Goal: Task Accomplishment & Management: Manage account settings

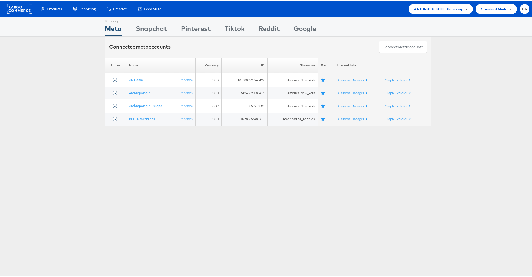
click at [447, 7] on span "ANTHROPOLOGIE Company" at bounding box center [438, 8] width 49 height 6
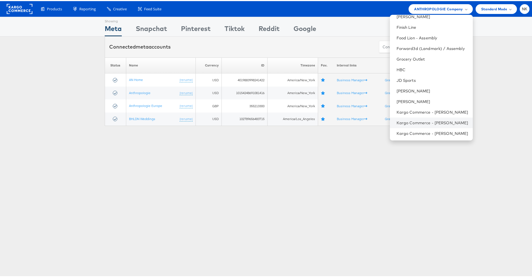
scroll to position [203, 0]
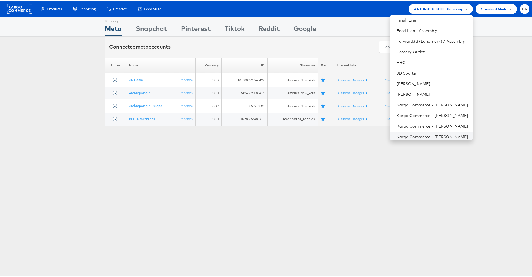
click at [422, 132] on li "Kargo Commerce - Namit Kumar" at bounding box center [431, 135] width 83 height 11
click at [428, 136] on link "Kargo Commerce - [PERSON_NAME]" at bounding box center [432, 136] width 72 height 6
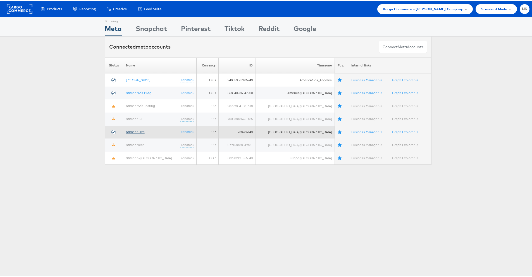
click at [144, 132] on link "Stitcher Live" at bounding box center [135, 130] width 19 height 4
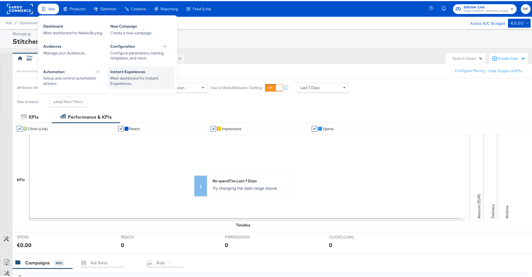
click at [122, 75] on div "Main dashboard for Instant Experiences." at bounding box center [140, 80] width 61 height 10
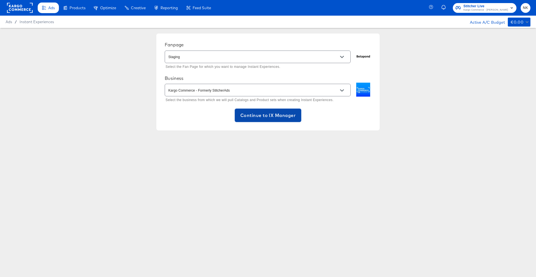
click at [272, 117] on span "Continue to IX Manager" at bounding box center [267, 115] width 55 height 8
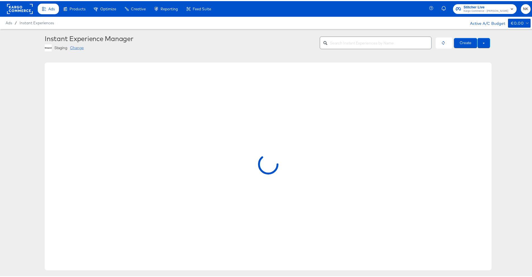
click at [76, 47] on div "Change" at bounding box center [77, 46] width 14 height 5
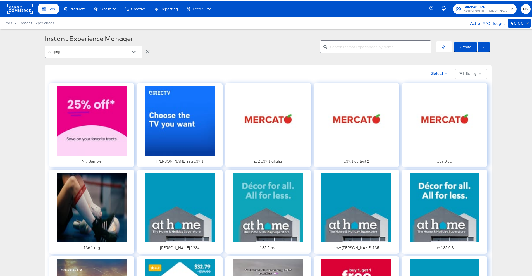
click at [123, 52] on input "Staging" at bounding box center [89, 51] width 84 height 6
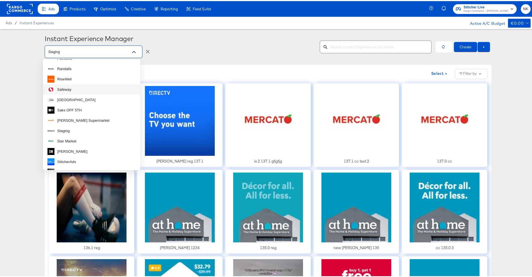
scroll to position [282, 0]
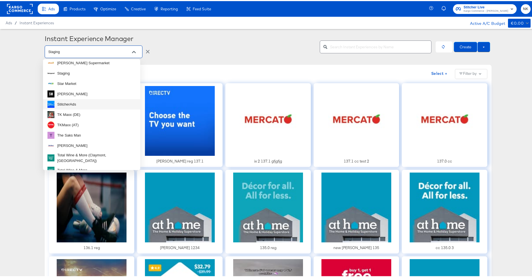
click at [95, 101] on li "StitcherAds" at bounding box center [91, 103] width 97 height 10
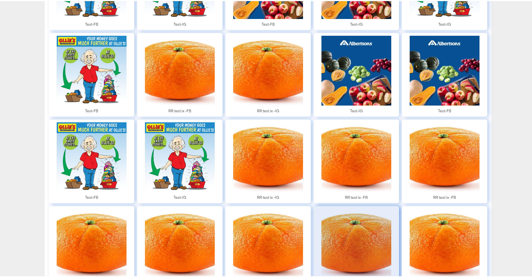
scroll to position [2909, 0]
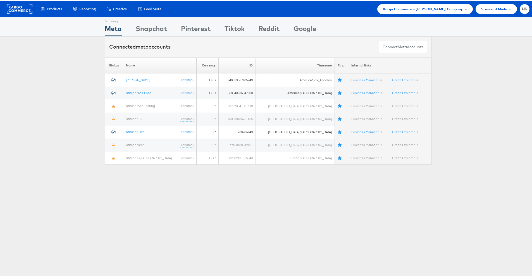
click at [88, 61] on div "Please Wait Loading Accounts .... Status Name Currency ID Timezone Fav. Interna…" at bounding box center [268, 109] width 536 height 107
click at [70, 64] on div "Please Wait Loading Accounts .... Status Name Currency ID Timezone Fav. Interna…" at bounding box center [268, 109] width 536 height 107
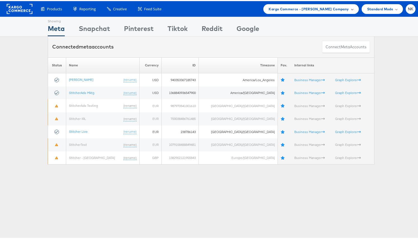
click at [277, 3] on div "Kargo Commerce - Namit Kumar Company" at bounding box center [310, 8] width 95 height 10
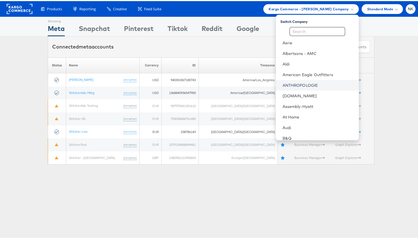
click at [287, 81] on link "ANTHROPOLOGIE" at bounding box center [318, 84] width 72 height 6
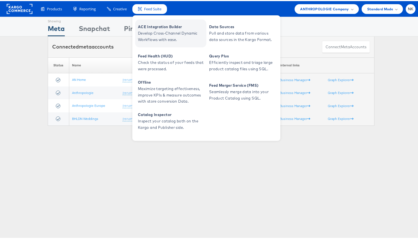
click at [148, 24] on span "ACE Integration Builder" at bounding box center [171, 26] width 67 height 6
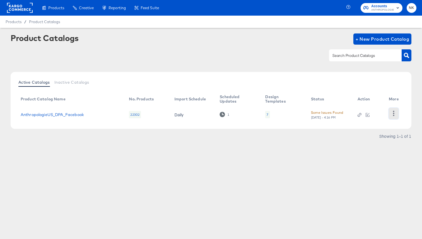
click at [394, 115] on icon "button" at bounding box center [393, 113] width 5 height 5
click at [313, 78] on div "Active Catalogs Inactive Catalogs" at bounding box center [211, 83] width 390 height 11
click at [68, 115] on link "AnthropologieUS_DPA_Facebook" at bounding box center [52, 114] width 63 height 4
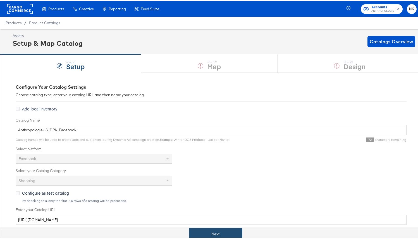
click at [223, 231] on button "Next" at bounding box center [215, 233] width 53 height 13
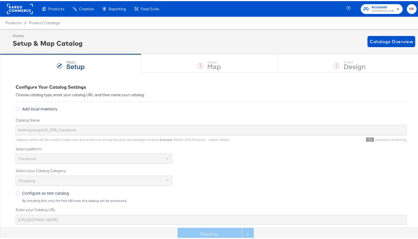
click at [270, 88] on div "Configure Your Catalog Settings" at bounding box center [211, 86] width 391 height 6
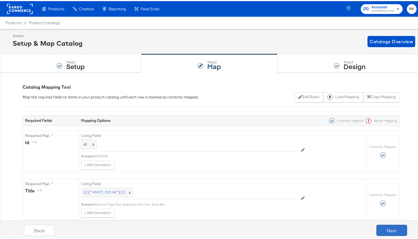
click at [381, 231] on button "Next" at bounding box center [391, 229] width 31 height 11
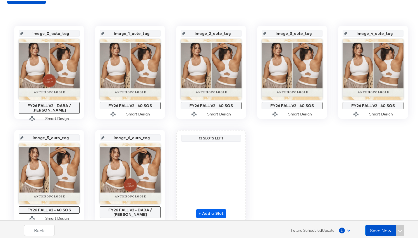
scroll to position [117, 0]
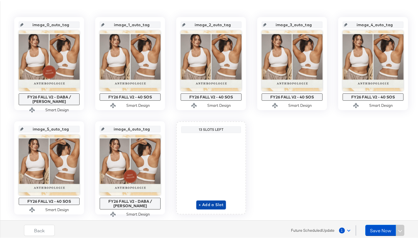
click at [204, 202] on span "+ Add a Slot" at bounding box center [210, 203] width 25 height 7
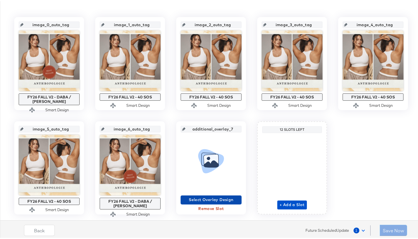
click at [218, 199] on span "Select Overlay Design" at bounding box center [211, 198] width 56 height 7
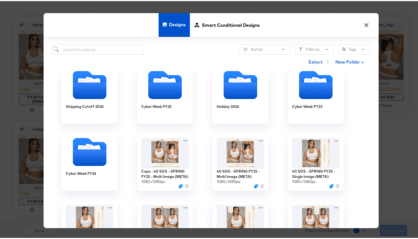
scroll to position [91, 0]
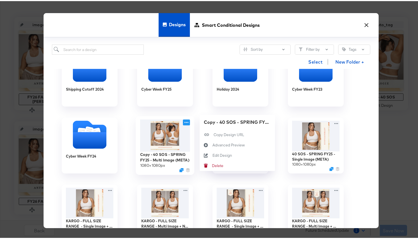
click at [185, 121] on icon at bounding box center [186, 122] width 7 height 6
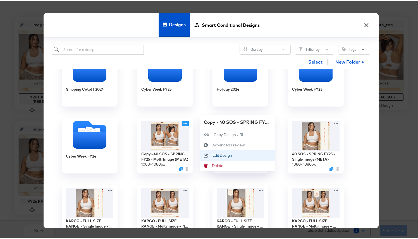
click at [212, 154] on div "Edit Design Edit Design" at bounding box center [212, 154] width 0 height 0
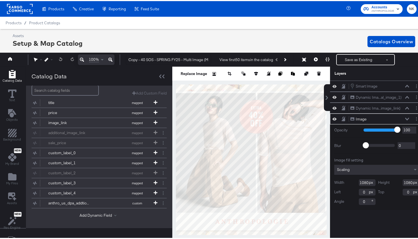
scroll to position [55, 0]
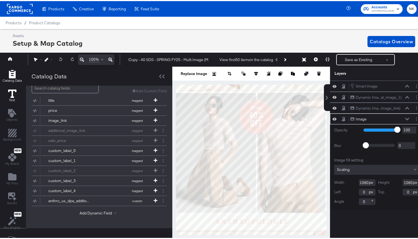
click at [12, 94] on icon at bounding box center [12, 92] width 8 height 8
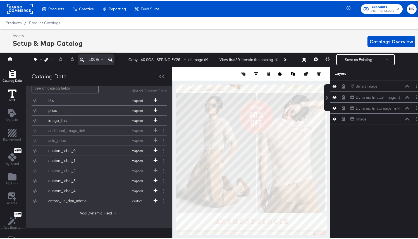
scroll to position [0, 0]
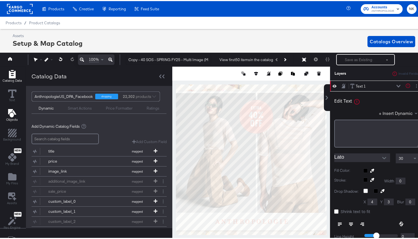
click at [15, 112] on icon "Add Text" at bounding box center [12, 112] width 8 height 8
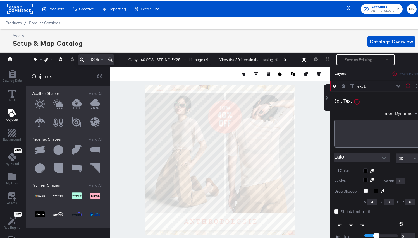
scroll to position [152, 0]
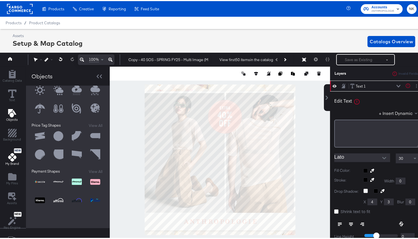
click at [11, 160] on div "New My Brand" at bounding box center [12, 156] width 14 height 18
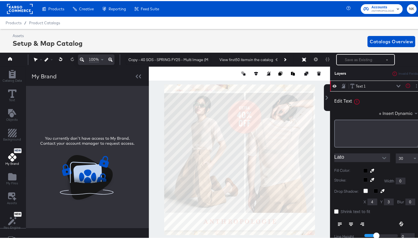
scroll to position [0, 0]
click at [14, 172] on icon "Add Files" at bounding box center [12, 176] width 8 height 8
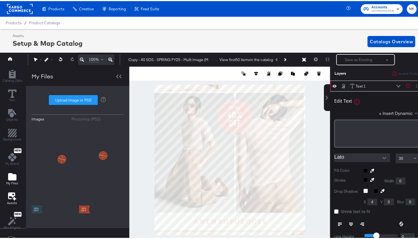
click at [14, 193] on icon at bounding box center [11, 194] width 7 height 7
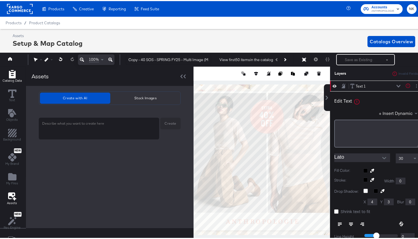
click at [12, 75] on icon "Add Rectangle" at bounding box center [12, 73] width 8 height 8
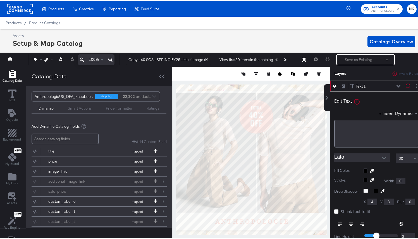
click at [75, 105] on div "Smart Actions" at bounding box center [80, 107] width 24 height 5
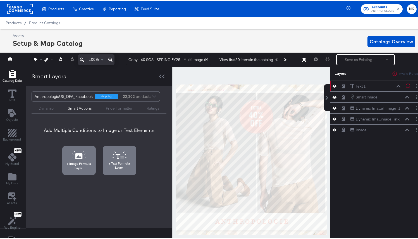
click at [111, 111] on div "Dynamic Smart Actions Price Formatter Ratings" at bounding box center [99, 106] width 135 height 12
click at [121, 105] on div "Price Formatter" at bounding box center [119, 107] width 27 height 5
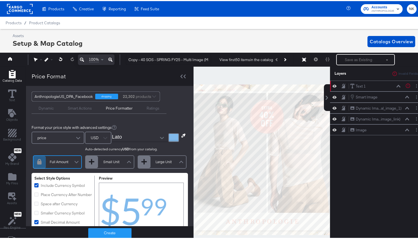
click at [148, 107] on div "Ratings" at bounding box center [153, 107] width 13 height 5
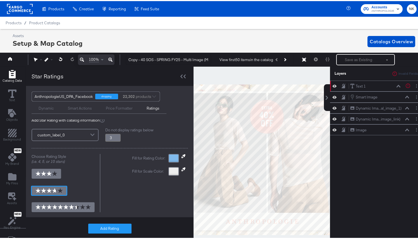
scroll to position [13, 0]
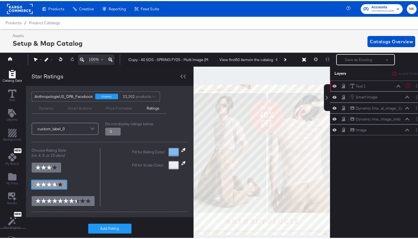
click at [49, 184] on img at bounding box center [48, 183] width 27 height 5
type input "3.8"
click at [102, 226] on button "Add Rating" at bounding box center [109, 228] width 43 height 10
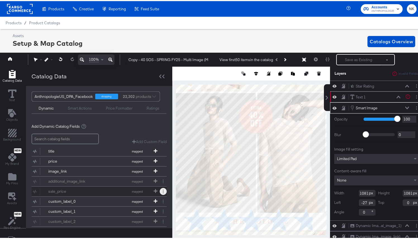
type input "54"
type input "-144"
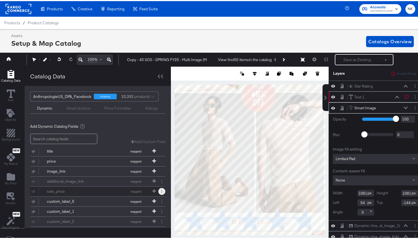
type input "28"
type input "-78"
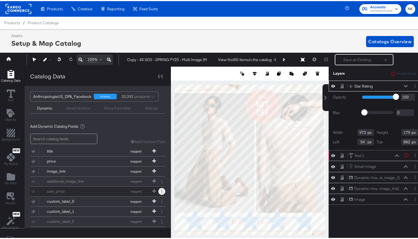
type input "28"
type input "674"
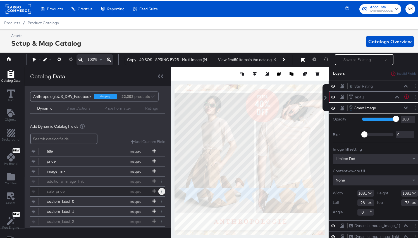
type input "100"
type input "-80"
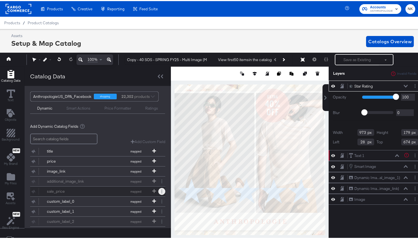
type input "676"
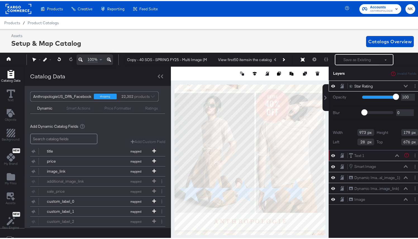
type input "1002"
type input "184"
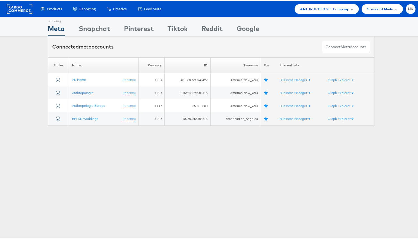
click at [310, 8] on span "ANTHROPOLOGIE Company" at bounding box center [324, 8] width 49 height 6
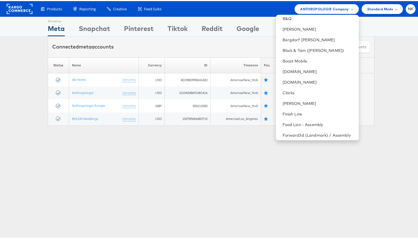
scroll to position [113, 0]
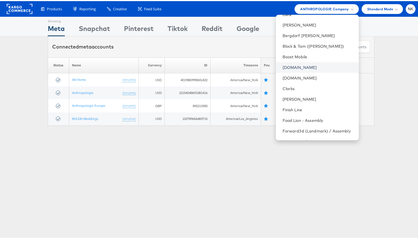
click at [294, 67] on link "[DOMAIN_NAME]" at bounding box center [318, 67] width 72 height 6
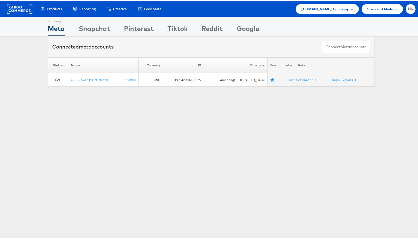
click at [317, 4] on div "[DOMAIN_NAME] Company" at bounding box center [327, 8] width 63 height 10
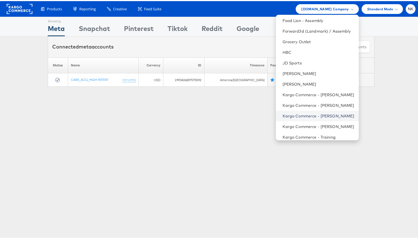
scroll to position [222, 0]
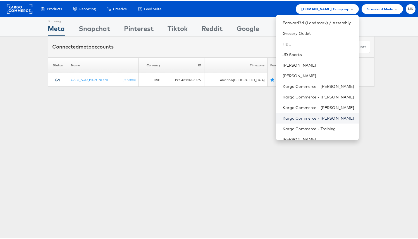
click at [295, 116] on link "Kargo Commerce - [PERSON_NAME]" at bounding box center [318, 117] width 72 height 6
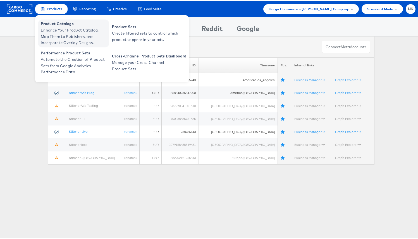
click at [56, 30] on span "Enhance Your Product Catalog, Map Them to Publishers, and Incorporate Overlay D…" at bounding box center [74, 35] width 67 height 19
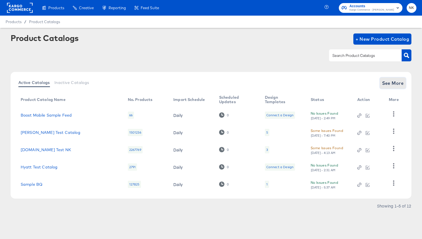
click at [393, 86] on span "See More" at bounding box center [393, 83] width 22 height 8
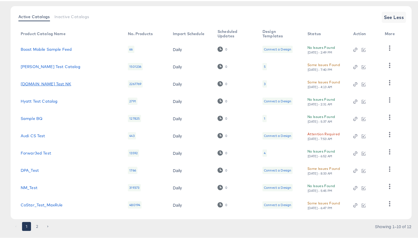
scroll to position [73, 0]
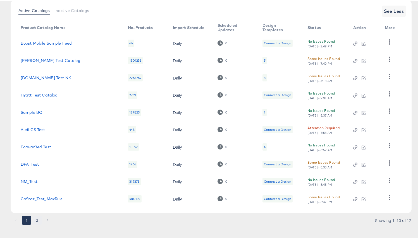
click at [40, 222] on button "2" at bounding box center [37, 219] width 9 height 9
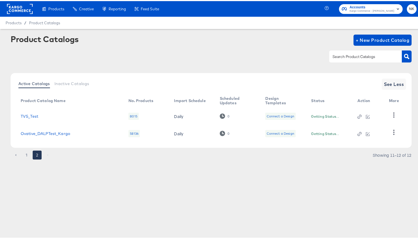
scroll to position [0, 0]
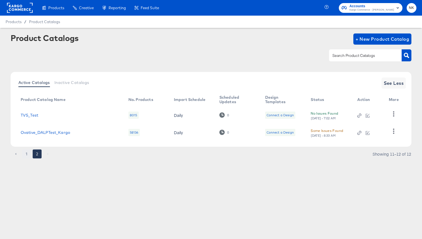
click at [24, 154] on button "1" at bounding box center [26, 154] width 9 height 9
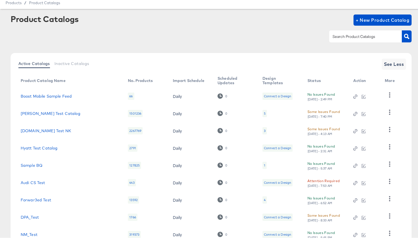
scroll to position [22, 0]
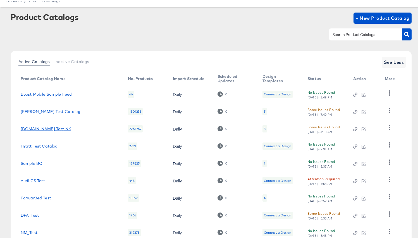
click at [32, 126] on link "Cars.com Test NK" at bounding box center [46, 128] width 51 height 4
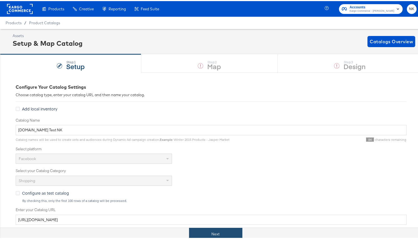
click at [231, 234] on button "Next" at bounding box center [215, 233] width 53 height 13
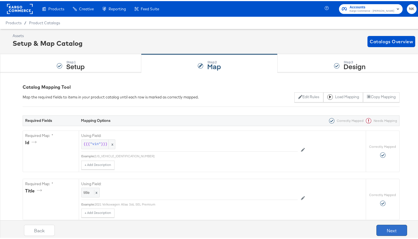
click at [376, 227] on button "Next" at bounding box center [391, 229] width 31 height 11
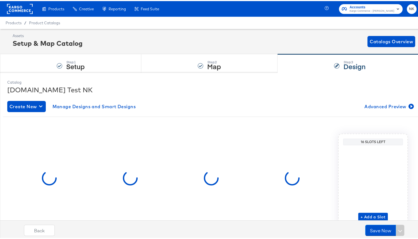
scroll to position [27, 0]
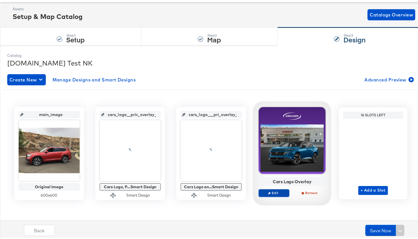
click at [282, 193] on span "Edit" at bounding box center [274, 192] width 26 height 4
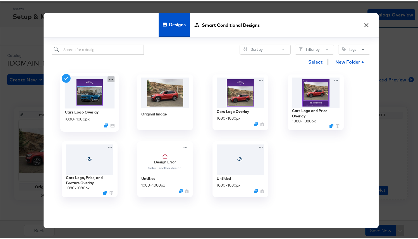
click at [108, 80] on icon at bounding box center [110, 78] width 7 height 6
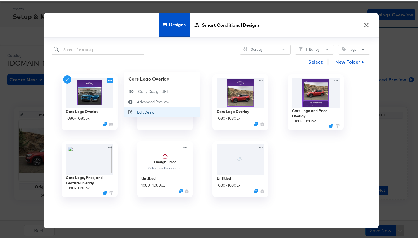
click at [137, 111] on div "Edit Design Edit Design" at bounding box center [137, 111] width 0 height 0
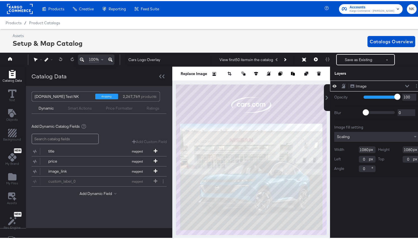
scroll to position [13, 0]
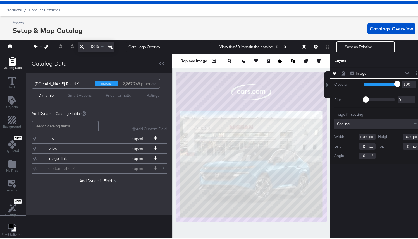
click at [155, 94] on div "Ratings" at bounding box center [153, 94] width 13 height 5
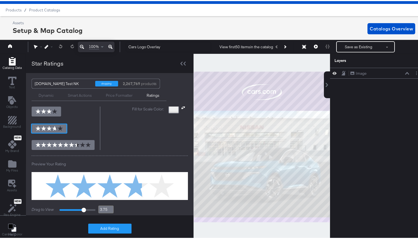
scroll to position [71, 0]
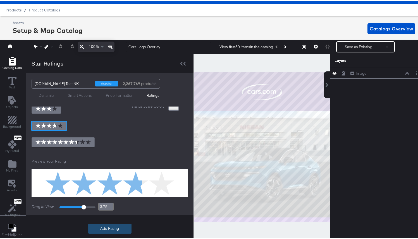
click at [123, 231] on button "Add Rating" at bounding box center [109, 228] width 43 height 10
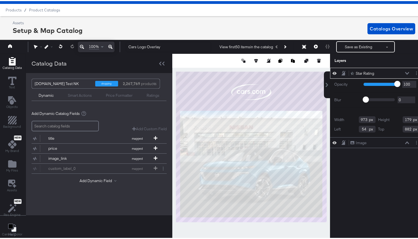
scroll to position [13, 1]
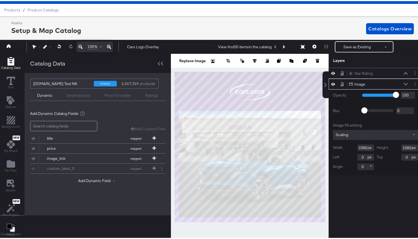
type input "16"
type input "-19"
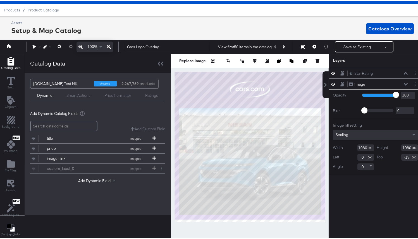
click at [331, 73] on icon at bounding box center [333, 72] width 4 height 3
click at [331, 73] on icon at bounding box center [333, 73] width 4 height 4
type input "-20"
type input "31"
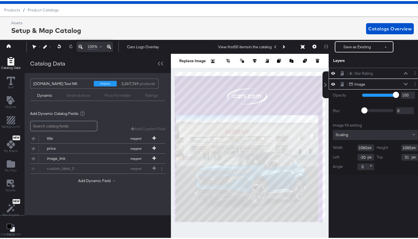
click at [403, 71] on button at bounding box center [405, 72] width 4 height 3
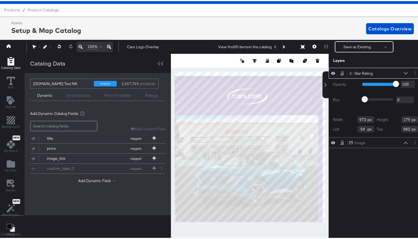
type input "193"
type input "195"
type input "212"
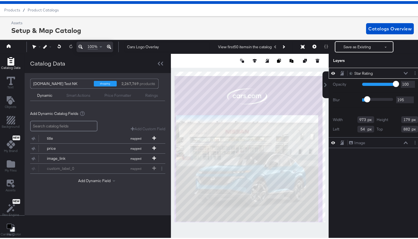
type input "212"
type input "245"
type input "285"
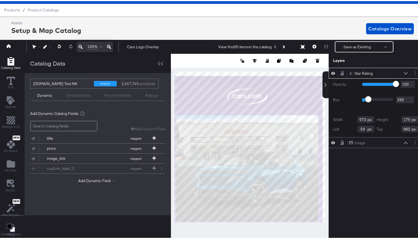
type input "333"
type input "378"
type input "432"
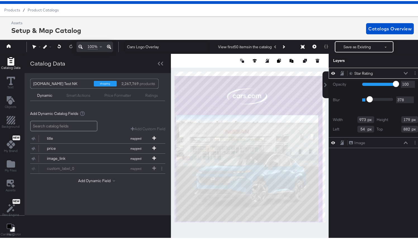
type input "432"
type input "485"
type input "558"
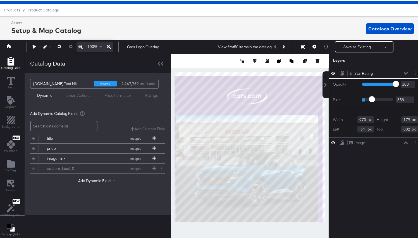
type input "666"
type input "852"
type input "951"
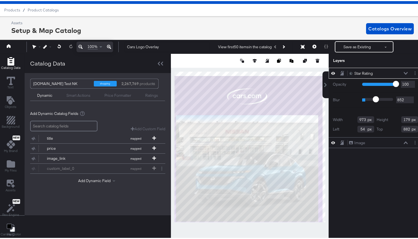
type input "951"
type input "1184"
type input "1306"
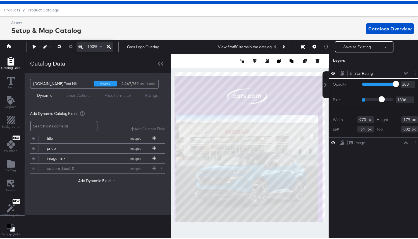
type input "1439"
type input "1598"
type input "1664"
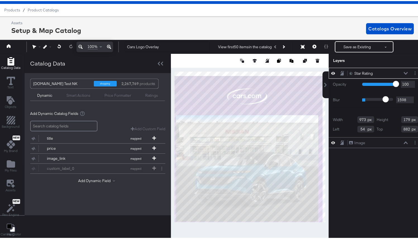
type input "1664"
type input "1756"
type input "1846"
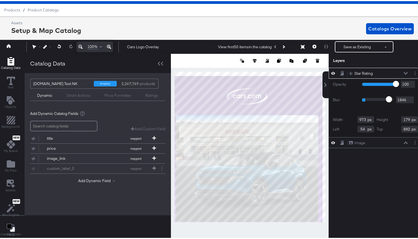
type input "1927"
type input "2000"
type input "1930"
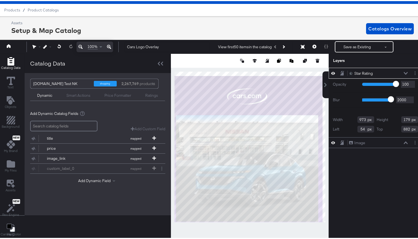
type input "1930"
type input "1686"
type input "1456"
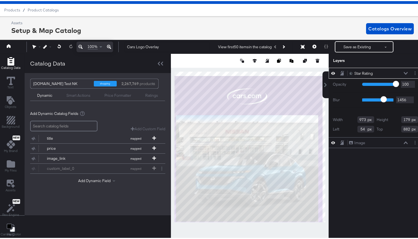
type input "1243"
type input "968"
type input "480"
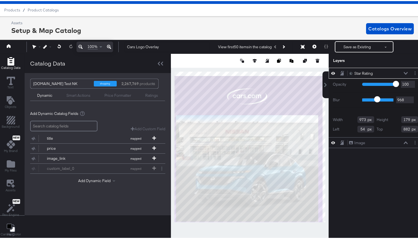
type input "480"
type input "273"
type input "0"
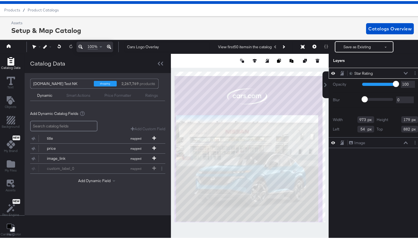
drag, startPoint x: 363, startPoint y: 99, endPoint x: 336, endPoint y: 100, distance: 26.2
click at [362, 100] on input "range" at bounding box center [377, 99] width 31 height 4
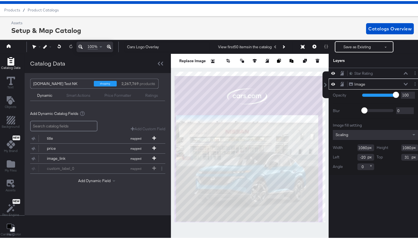
type input "-24"
type input "21"
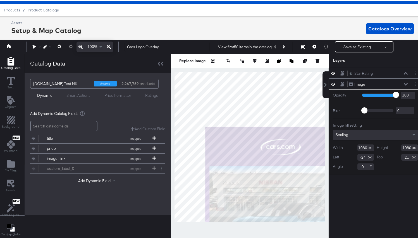
type input "-42"
type input "91"
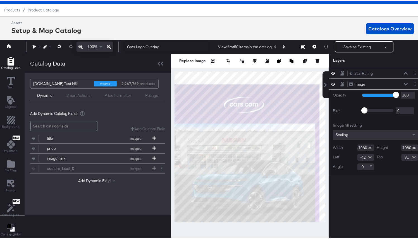
type input "36"
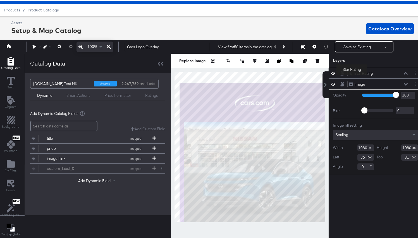
click at [352, 75] on button "Star Rating Star Rating" at bounding box center [361, 72] width 24 height 6
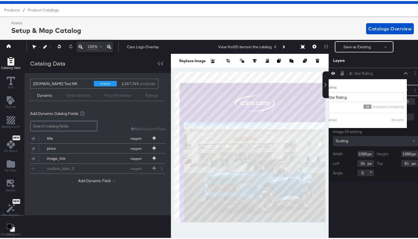
click at [331, 74] on div at bounding box center [335, 71] width 8 height 5
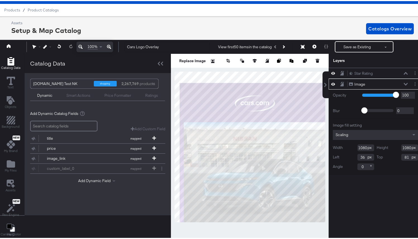
click at [331, 73] on icon at bounding box center [333, 72] width 4 height 5
type input "83"
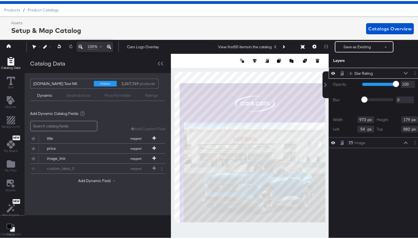
type input "36"
type input "576"
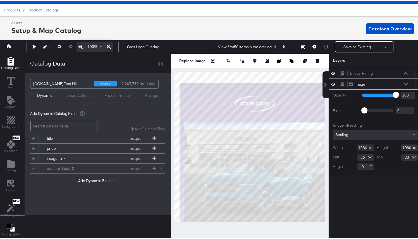
type input "109"
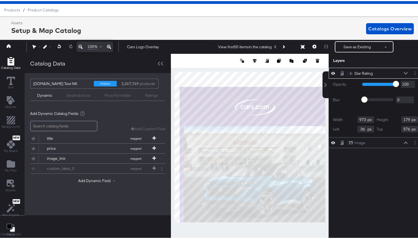
type input "-60"
type input "-12"
type input "66"
type input "548"
click at [13, 101] on icon "Add Text" at bounding box center [11, 99] width 8 height 8
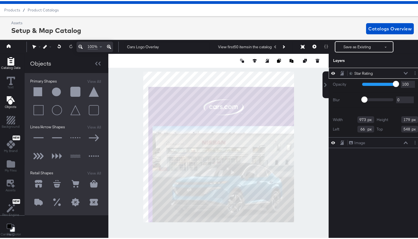
click at [11, 60] on icon "Add Rectangle" at bounding box center [11, 60] width 8 height 8
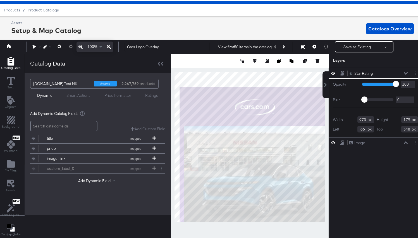
click at [148, 96] on div "Ratings" at bounding box center [151, 94] width 13 height 5
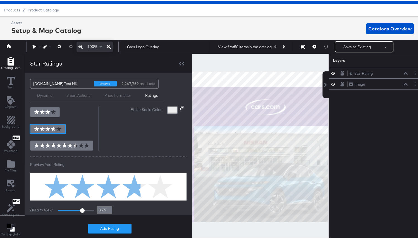
scroll to position [69, 0]
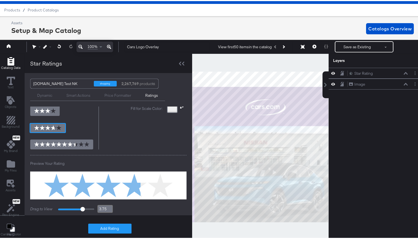
type input "3.6"
type input "3.7"
type input "3.8"
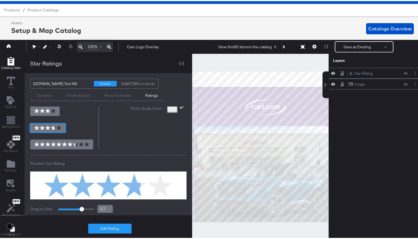
type input "3.8"
type input "3.9"
type input "4"
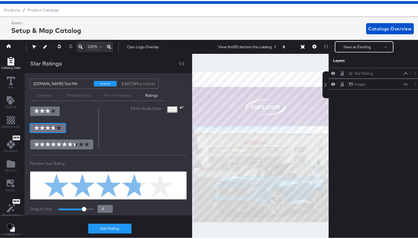
type input "4.1"
type input "4.3"
type input "4.4"
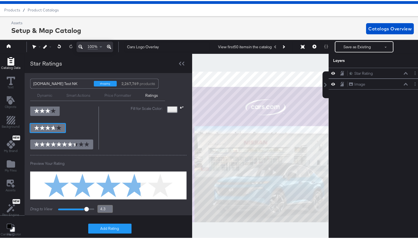
type input "4.4"
type input "4.5"
type input "4.7"
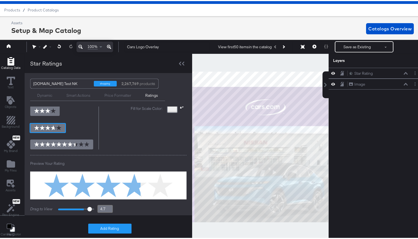
type input "4.9"
type input "5"
type input "4.9"
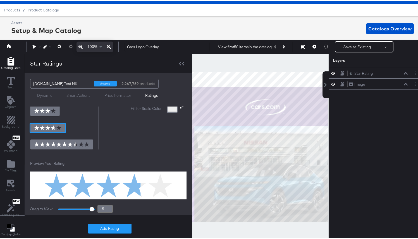
type input "4.9"
type input "4.8"
type input "4.7"
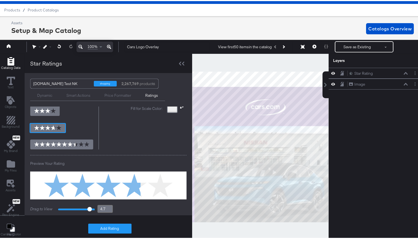
type input "4.5"
type input "4.3"
type input "4.2"
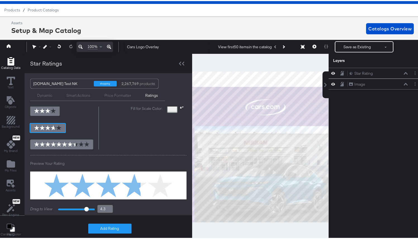
type input "4.2"
type input "4.1"
type input "4"
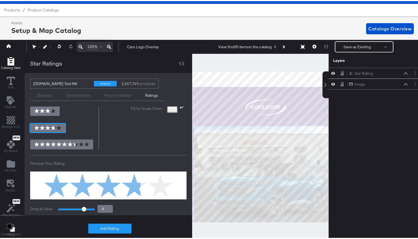
type input "3.9"
type input "3.8"
type input "3.7"
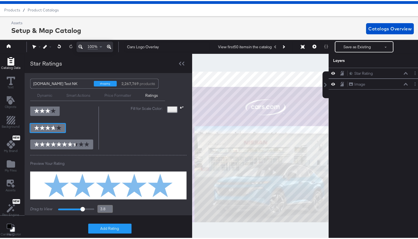
type input "3.7"
type input "3.6"
type input "3.5"
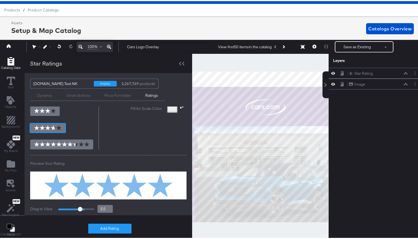
type input "3.4"
type input "3.3"
type input "3.2"
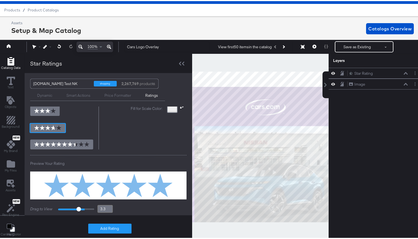
type input "3.2"
type input "3"
type input "2.9"
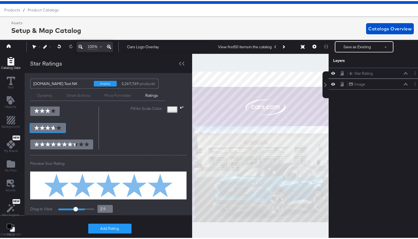
type input "2.8"
type input "2.7"
type input "2.6"
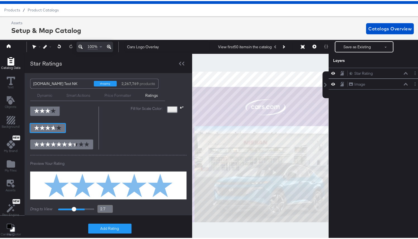
type input "2.6"
type input "2.5"
type input "2.4"
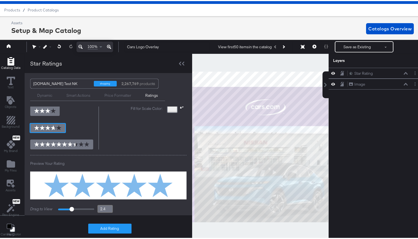
type input "2.3"
type input "2.2"
type input "2.1"
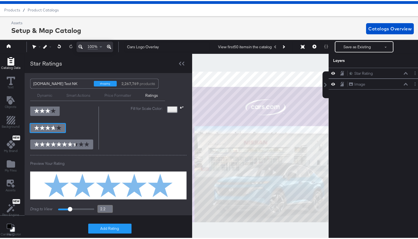
type input "2.1"
type input "2"
type input "1.9"
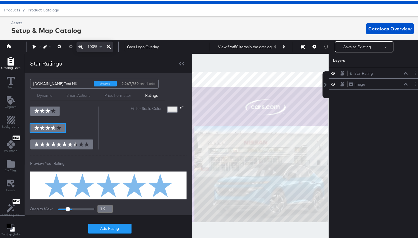
type input "1.8"
type input "1.7"
type input "1.6"
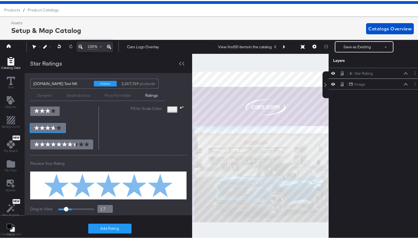
type input "1.6"
type input "1.5"
type input "1.4"
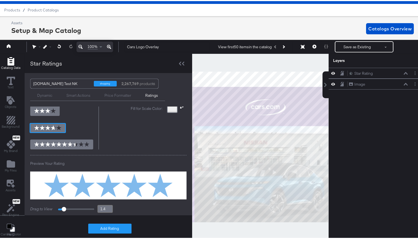
type input "1.3"
type input "1.2"
type input "1.1"
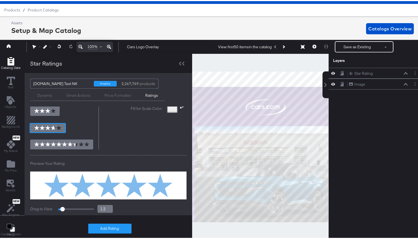
type input "1.1"
type input "1"
type input "1.1"
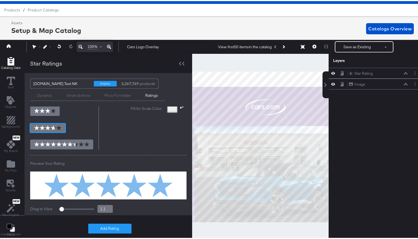
type input "1.3"
type input "1.5"
type input "1.7"
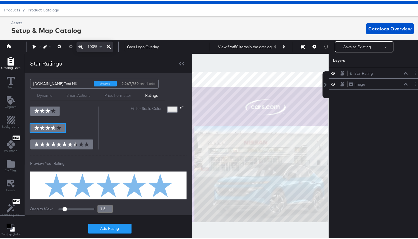
type input "1.7"
type input "2"
type input "2.1"
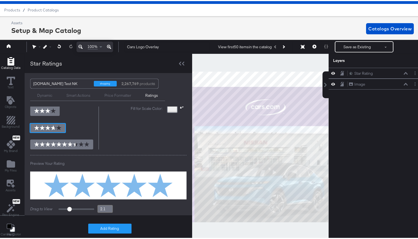
type input "2.4"
type input "2.7"
type input "2.8"
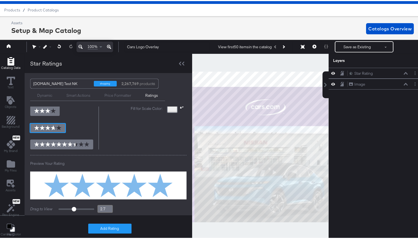
type input "2.8"
type input "2.9"
type input "3.1"
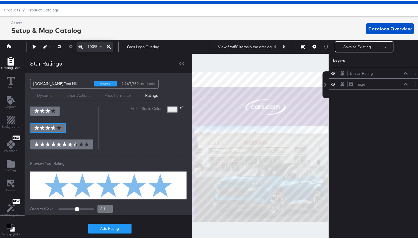
type input "3.2"
type input "3.3"
drag, startPoint x: 79, startPoint y: 207, endPoint x: 85, endPoint y: 205, distance: 6.4
click at [85, 207] on input "range" at bounding box center [76, 208] width 37 height 2
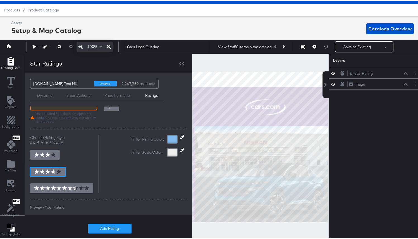
click at [167, 110] on div "Add Star Rating with catalog information custom_label_0 The selected field does…" at bounding box center [108, 170] width 167 height 181
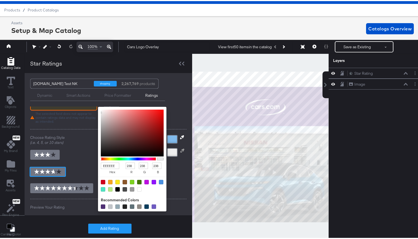
scroll to position [12, 0]
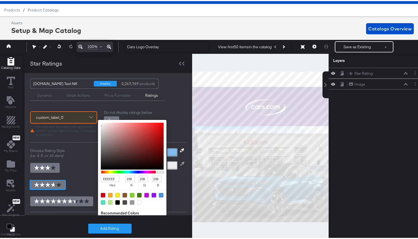
click at [168, 139] on div "Add Star Rating with catalog information custom_label_0 The selected field does…" at bounding box center [108, 184] width 167 height 181
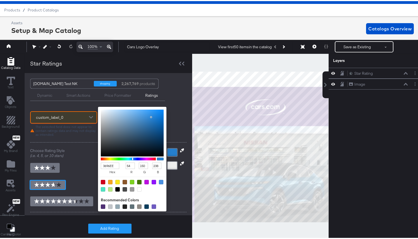
drag, startPoint x: 143, startPoint y: 127, endPoint x: 144, endPoint y: 111, distance: 15.7
click at [144, 111] on div at bounding box center [132, 132] width 63 height 47
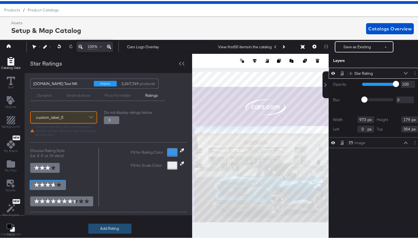
click at [111, 227] on button "Add Rating" at bounding box center [109, 228] width 43 height 10
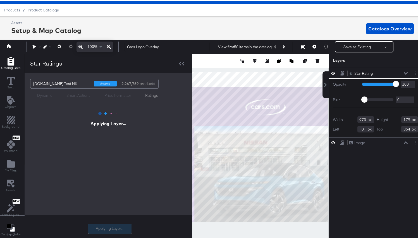
scroll to position [0, 0]
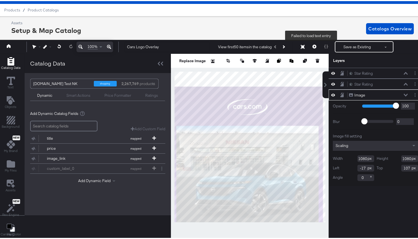
click at [312, 45] on icon at bounding box center [314, 46] width 4 height 4
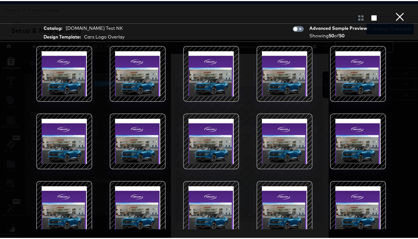
click at [395, 11] on button "×" at bounding box center [399, 5] width 11 height 11
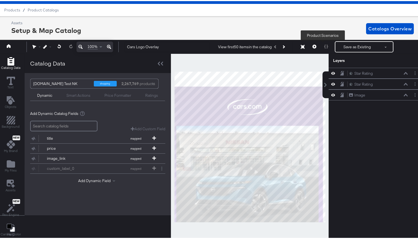
click at [321, 46] on div at bounding box center [326, 45] width 12 height 11
click at [323, 45] on div at bounding box center [326, 45] width 12 height 11
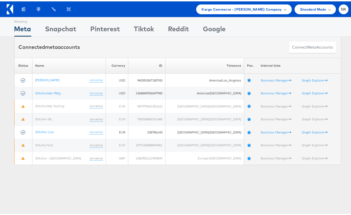
click at [216, 7] on span "Kargo Commerce - [PERSON_NAME] Company" at bounding box center [242, 8] width 80 height 6
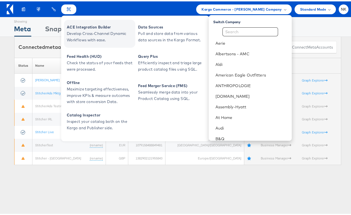
click at [73, 36] on span "Develop Cross-Channel Dynamic Workflows with ease." at bounding box center [100, 35] width 67 height 13
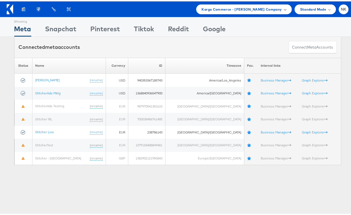
click at [214, 12] on div "Kargo Commerce - [PERSON_NAME] Company" at bounding box center [243, 8] width 95 height 10
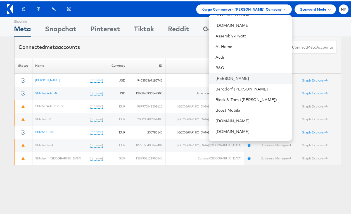
scroll to position [77, 0]
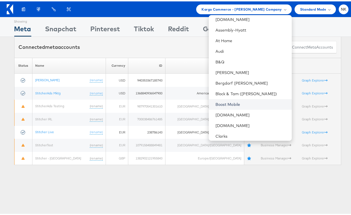
click at [226, 105] on link "Boost Mobile" at bounding box center [251, 103] width 72 height 6
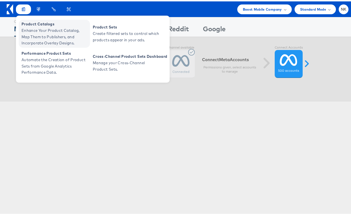
click at [34, 33] on span "Enhance Your Product Catalog, Map Them to Publishers, and Incorporate Overlay D…" at bounding box center [54, 35] width 67 height 19
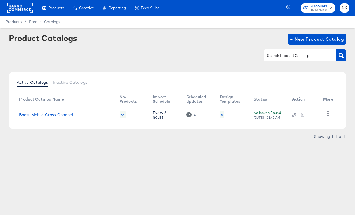
click at [15, 8] on rect at bounding box center [20, 8] width 26 height 10
